Goal: Navigation & Orientation: Find specific page/section

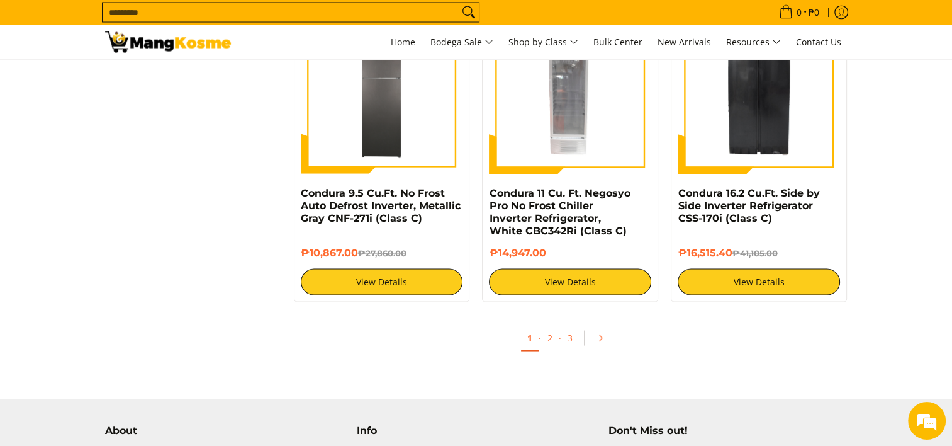
scroll to position [2465, 0]
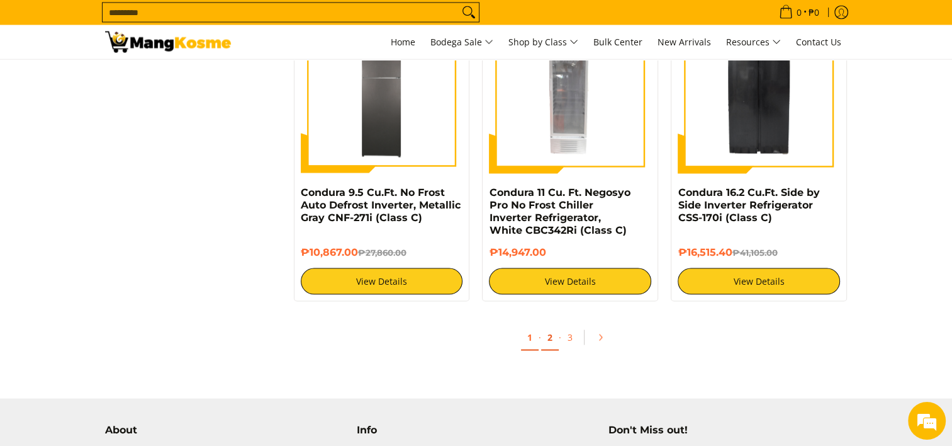
click at [549, 338] on link "2" at bounding box center [550, 338] width 18 height 26
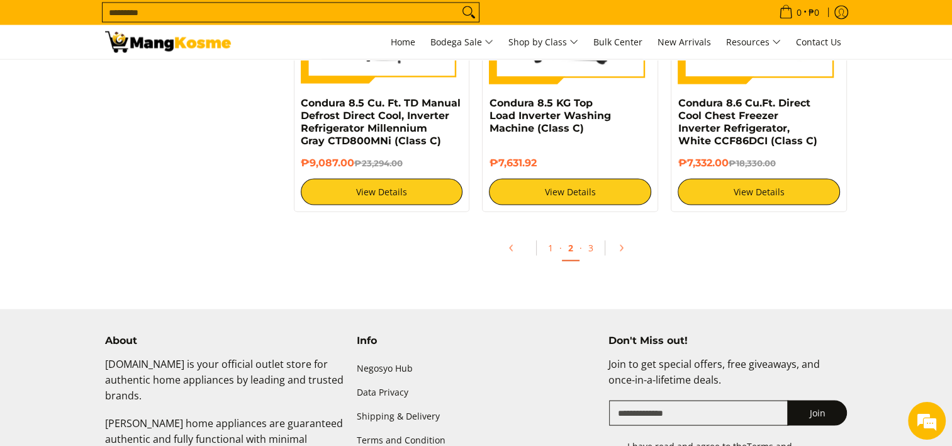
scroll to position [2544, 0]
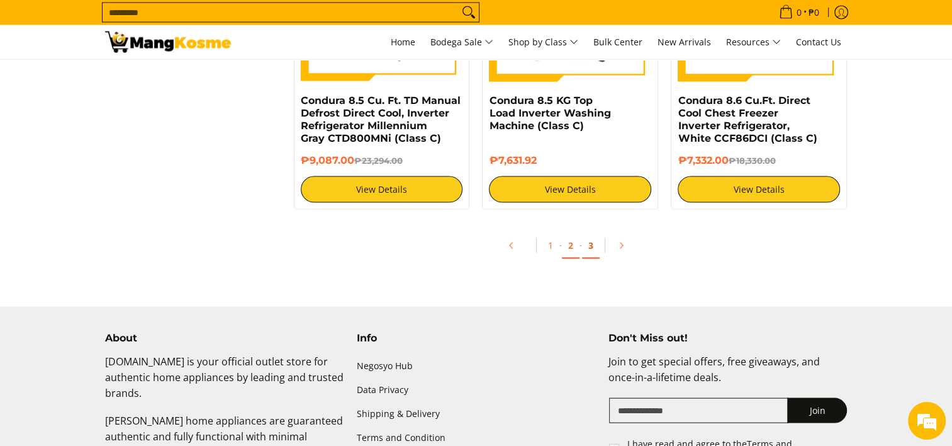
click at [592, 245] on link "3" at bounding box center [591, 246] width 18 height 26
